Goal: Find specific page/section: Find specific page/section

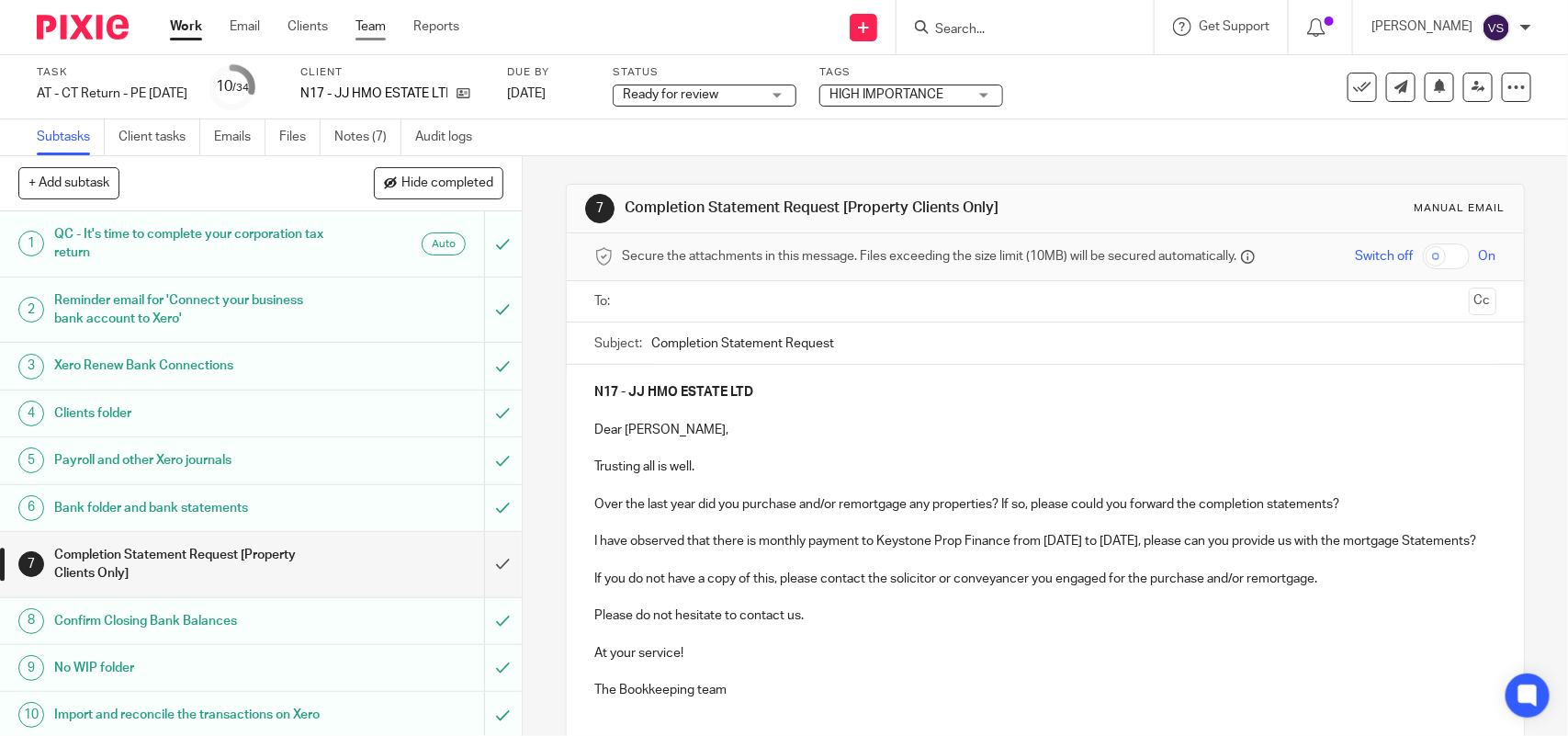
click at [358, 29] on link "Team" at bounding box center [370, 26] width 30 height 18
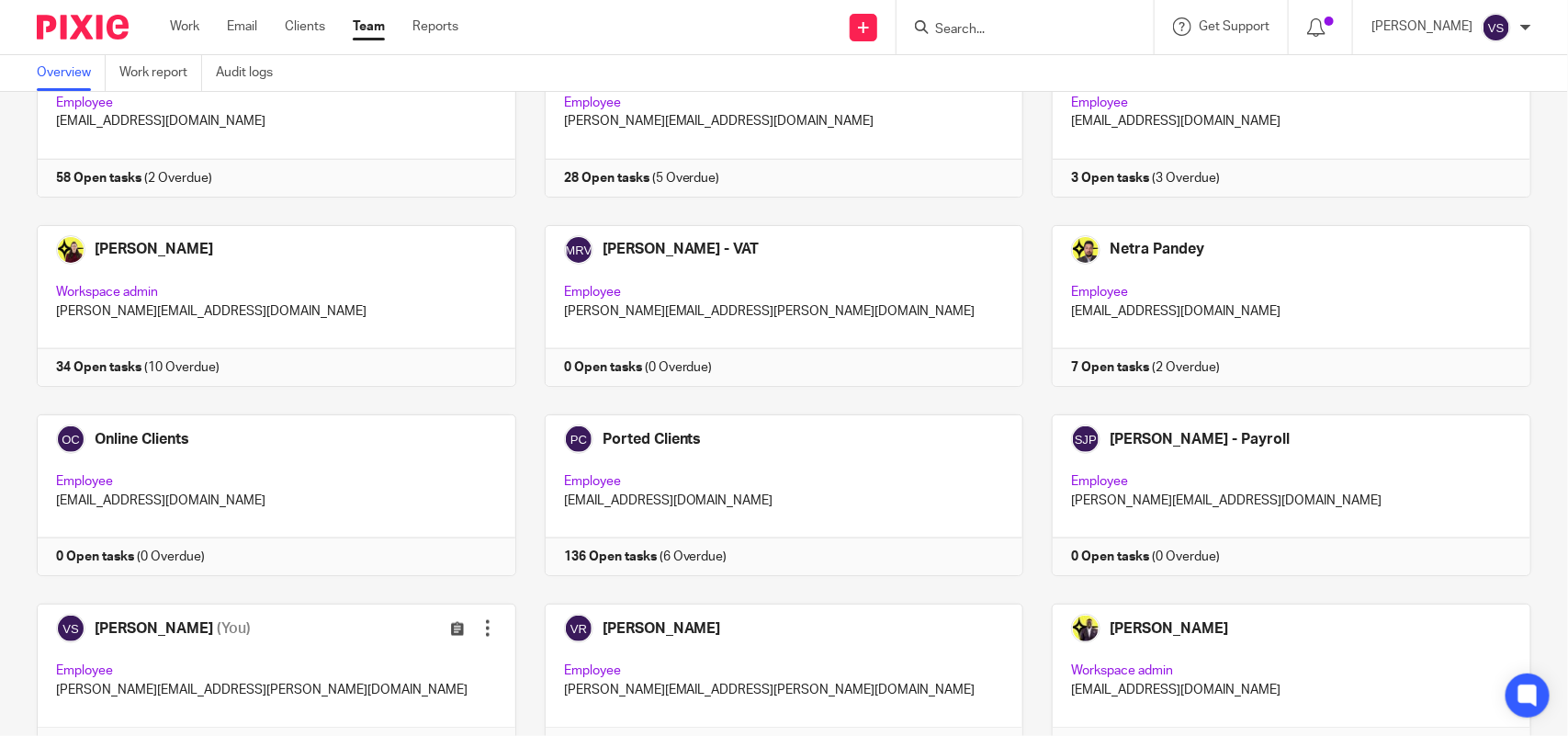
scroll to position [1018, 0]
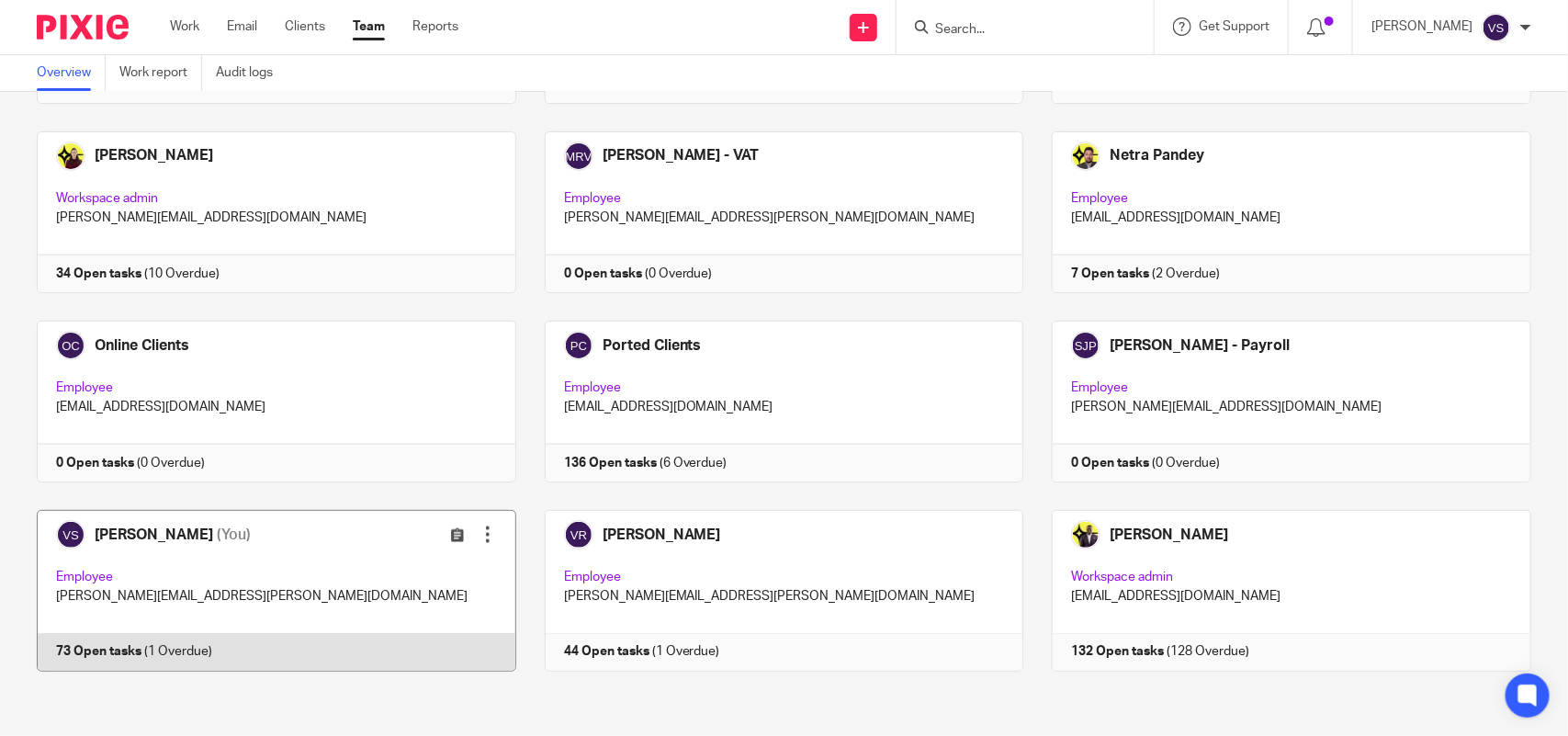
click at [276, 570] on link at bounding box center [263, 590] width 508 height 161
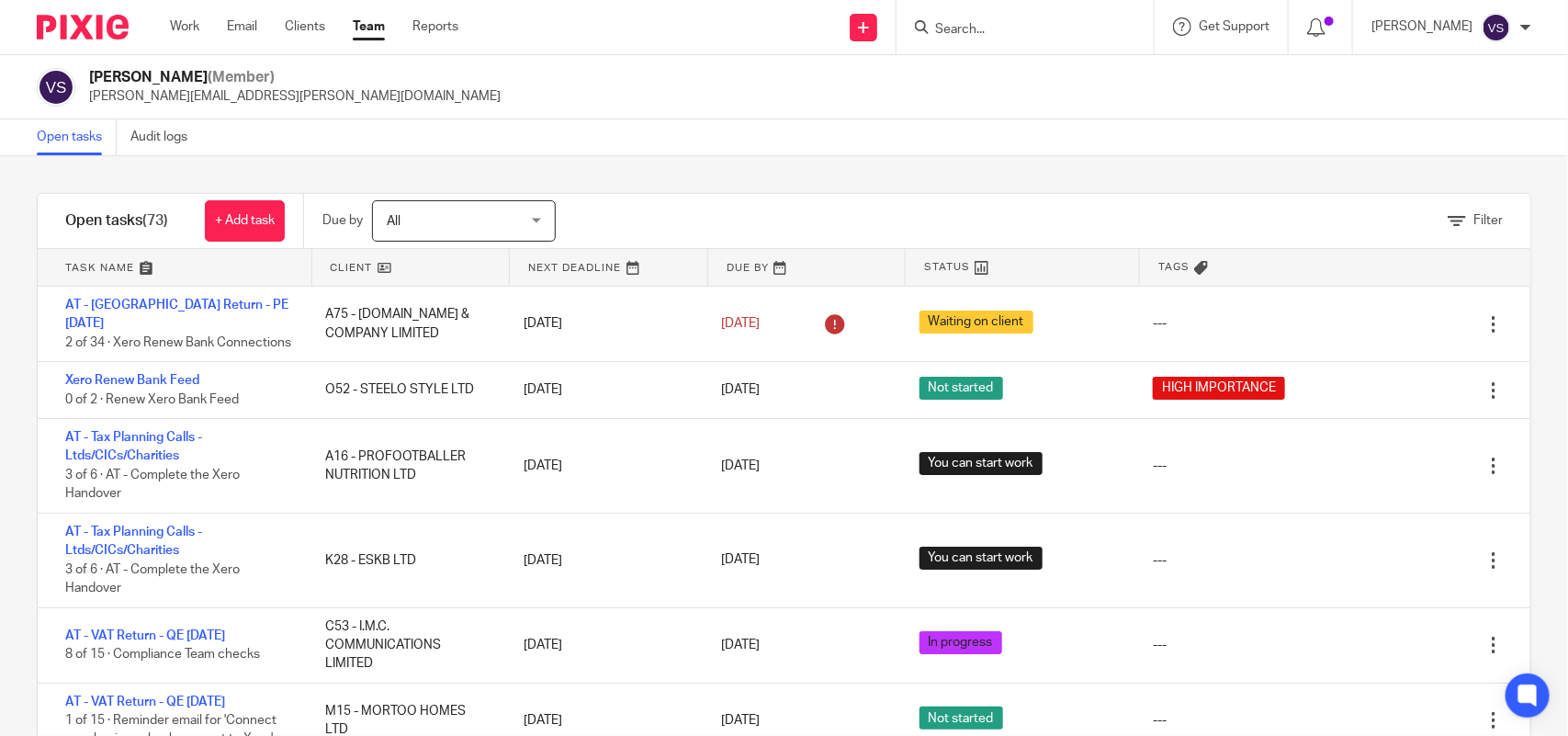
click at [1155, 143] on div "Open tasks Audit logs" at bounding box center [784, 138] width 1568 height 37
click at [960, 148] on div "Open tasks Audit logs" at bounding box center [784, 138] width 1568 height 37
click at [990, 32] on input "Search" at bounding box center [1016, 30] width 165 height 16
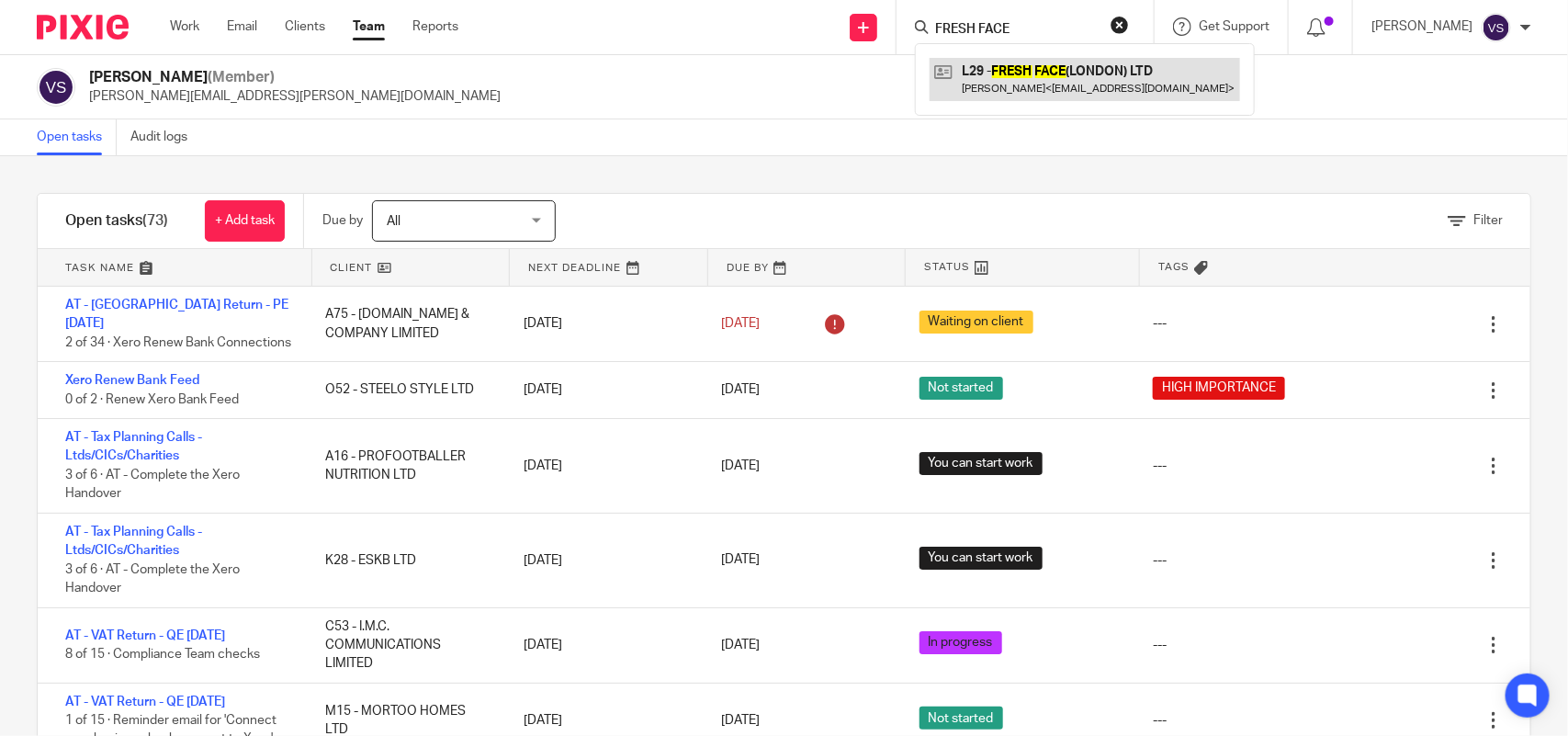
type input "FRESH FACE"
click at [1085, 85] on link at bounding box center [1085, 79] width 311 height 42
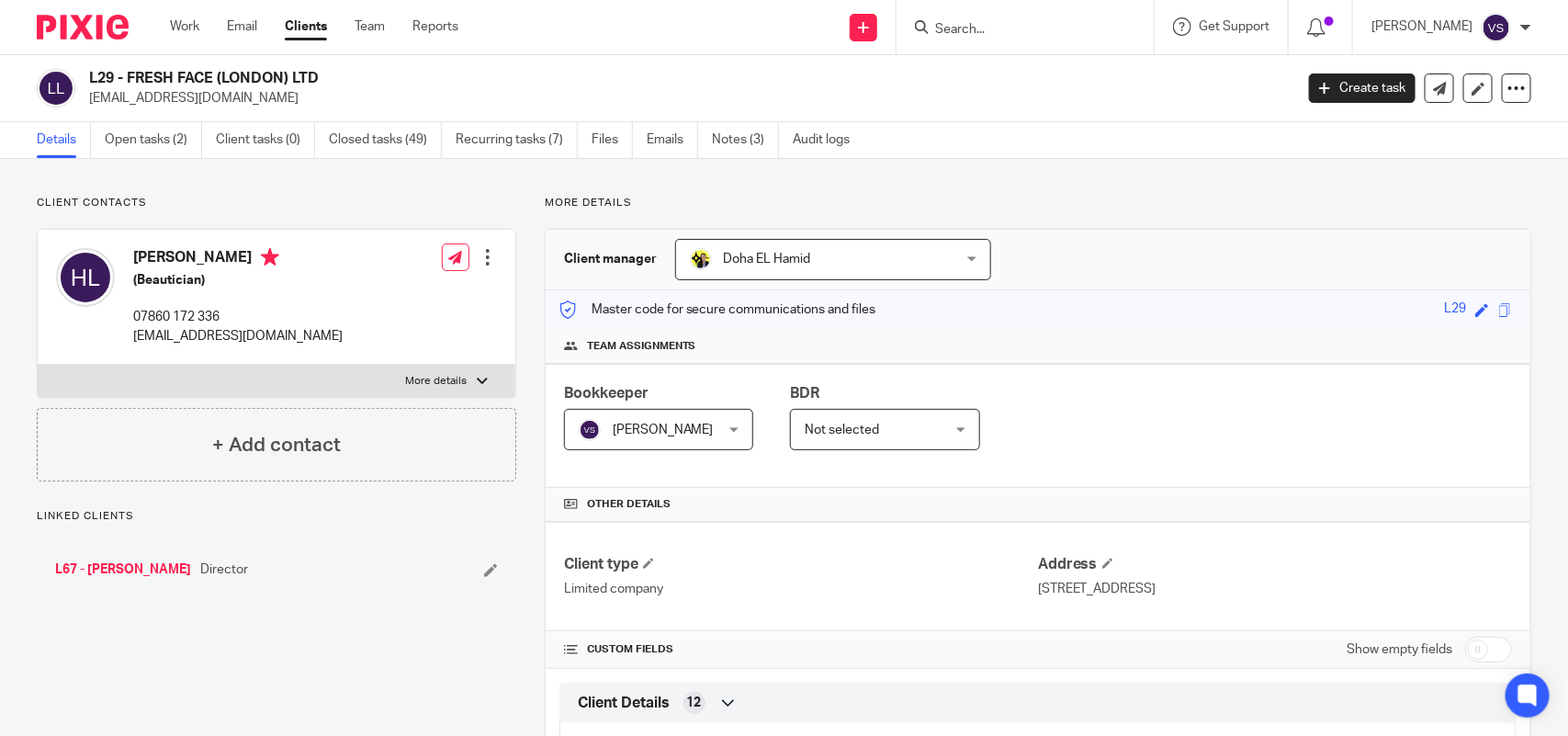
drag, startPoint x: 92, startPoint y: 71, endPoint x: 335, endPoint y: 75, distance: 243.0
click at [335, 75] on h2 "L29 - FRESH FACE (LONDON) LTD" at bounding box center [566, 78] width 954 height 19
copy h2 "L29 - FRESH FACE (LONDON) LTD"
click at [1035, 19] on form at bounding box center [1031, 27] width 196 height 23
click at [1008, 28] on input "Search" at bounding box center [1016, 30] width 165 height 16
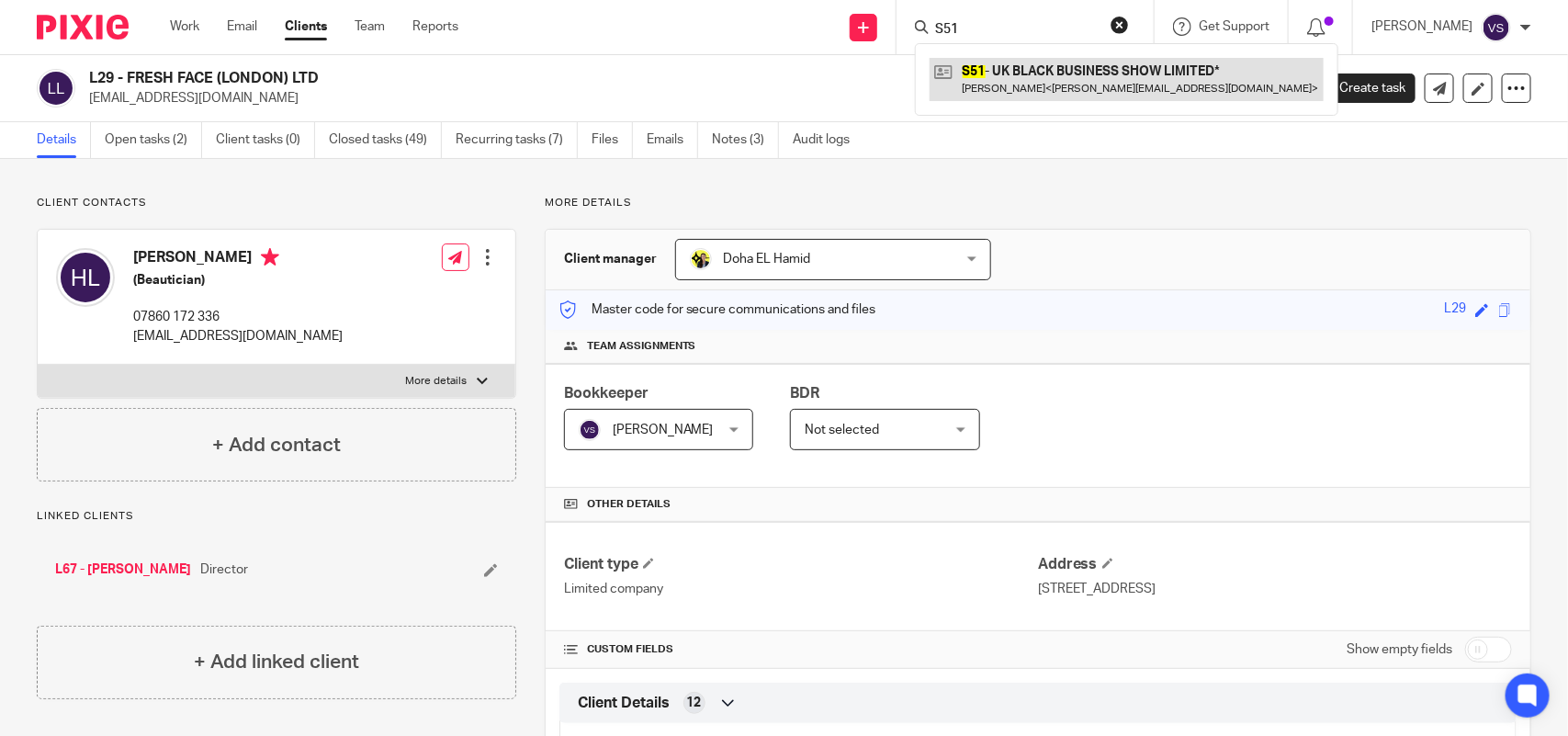
type input "S51"
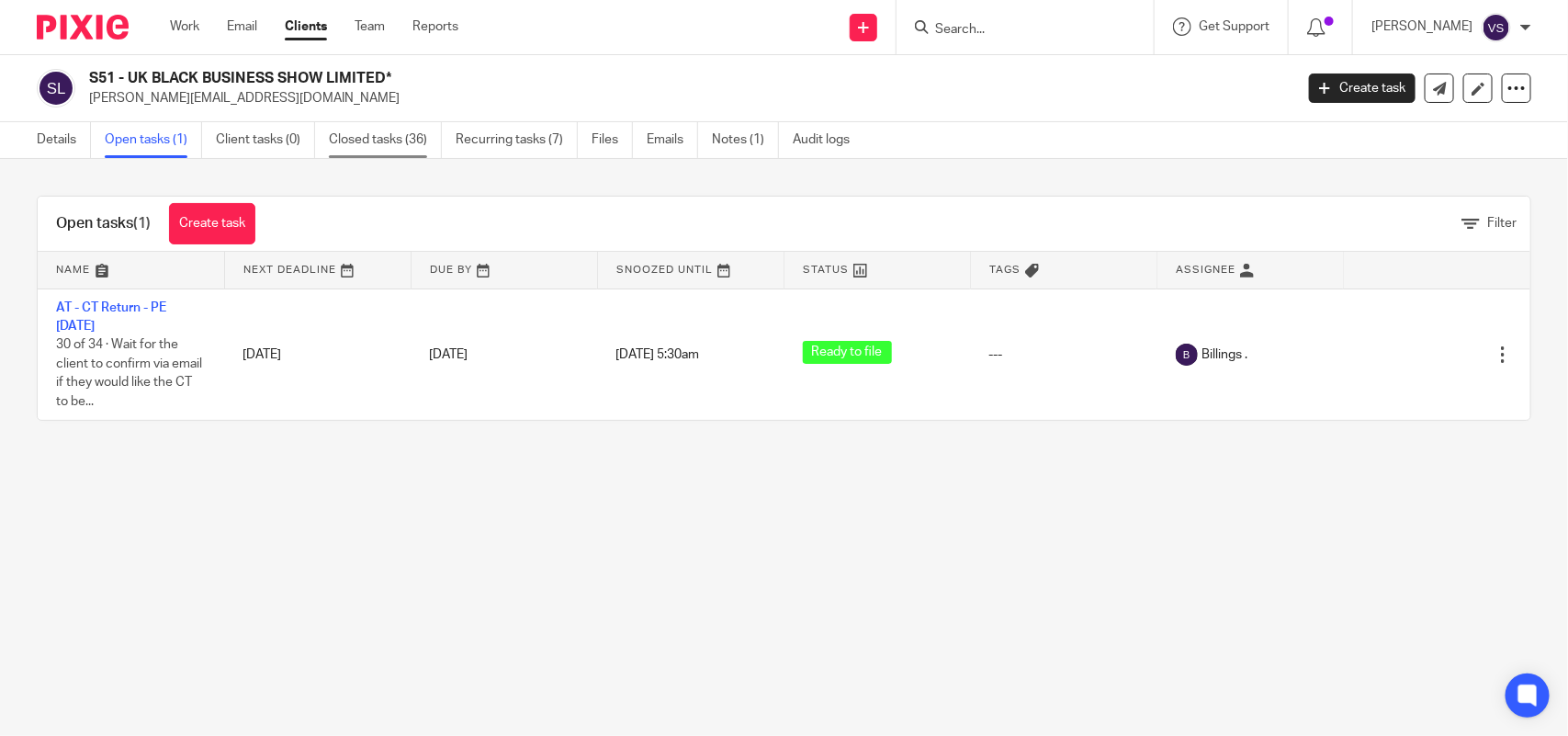
click at [406, 138] on link "Closed tasks (36)" at bounding box center [385, 140] width 113 height 36
